Goal: Information Seeking & Learning: Find specific fact

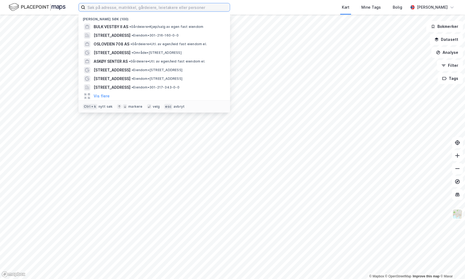
click at [163, 8] on input at bounding box center [157, 7] width 144 height 8
type input "robotvegen 3"
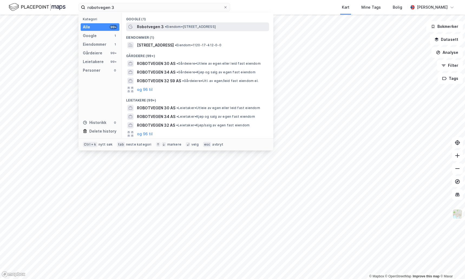
click at [170, 24] on div "Robotvegen 3 • Eiendom • [STREET_ADDRESS]" at bounding box center [202, 27] width 131 height 6
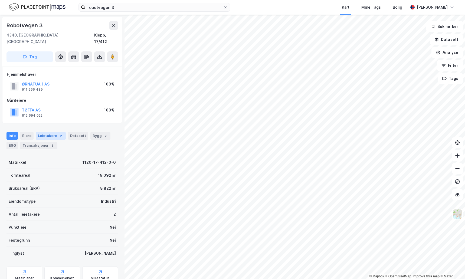
click at [48, 132] on div "Leietakere 2" at bounding box center [51, 136] width 30 height 8
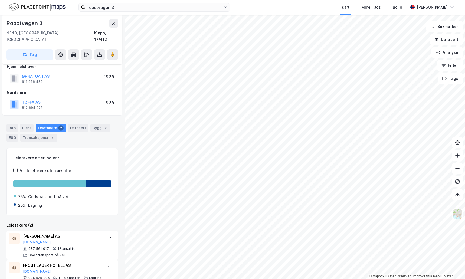
scroll to position [11, 0]
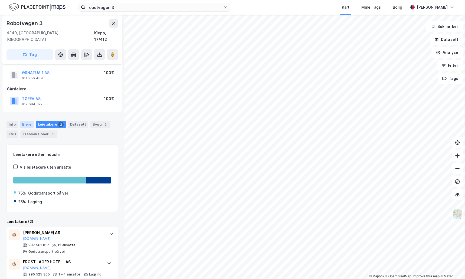
click at [27, 121] on div "Eiere" at bounding box center [27, 125] width 14 height 8
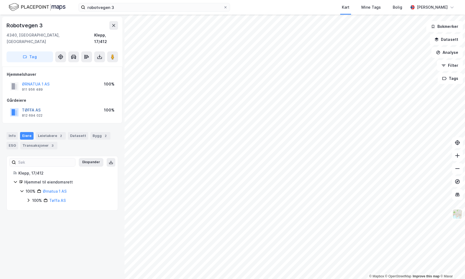
click at [0, 0] on button "TØFFA AS" at bounding box center [0, 0] width 0 height 0
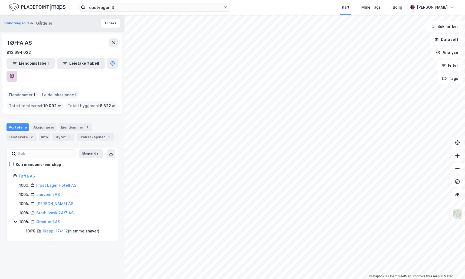
click at [14, 74] on icon at bounding box center [12, 76] width 5 height 5
